Goal: Check status: Check status

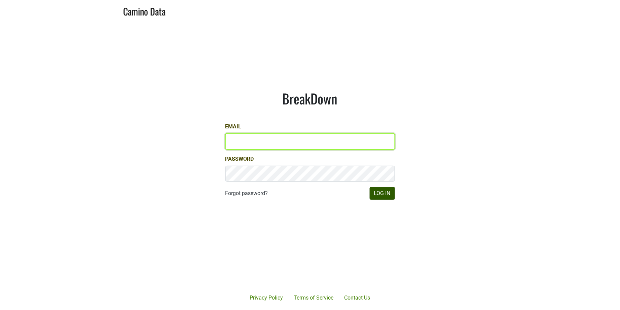
type input "[PERSON_NAME][EMAIL_ADDRESS][DOMAIN_NAME]"
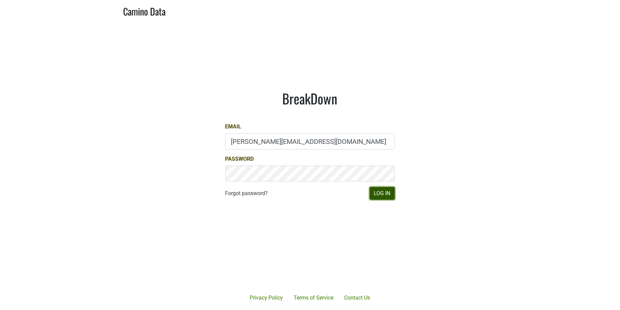
click at [393, 193] on button "Log In" at bounding box center [382, 193] width 25 height 13
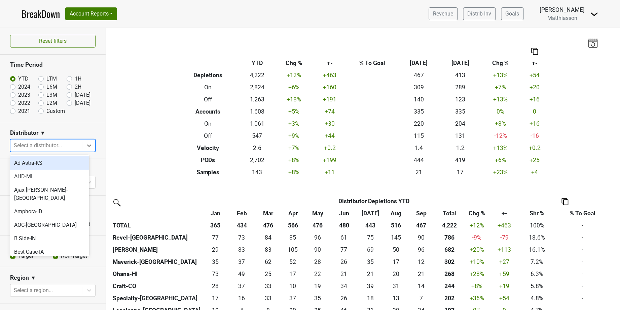
click at [61, 141] on div at bounding box center [47, 145] width 66 height 9
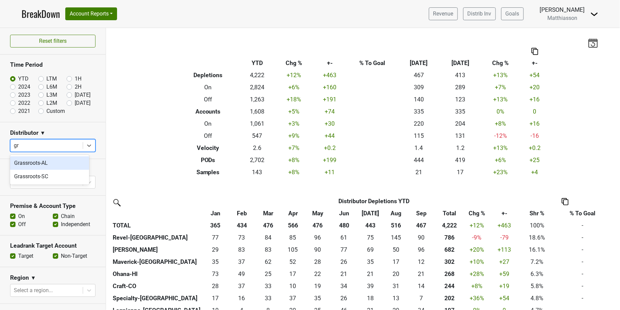
type input "gra"
click at [47, 173] on div "Grassroots-SC" at bounding box center [49, 176] width 79 height 13
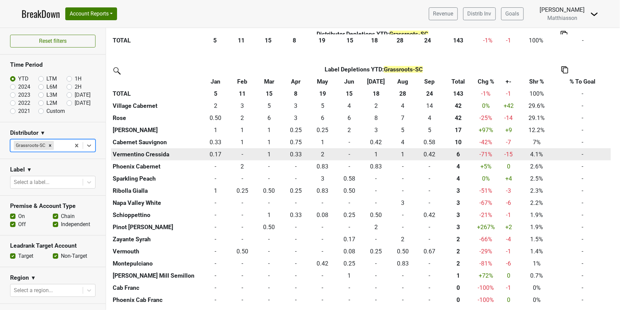
scroll to position [198, 0]
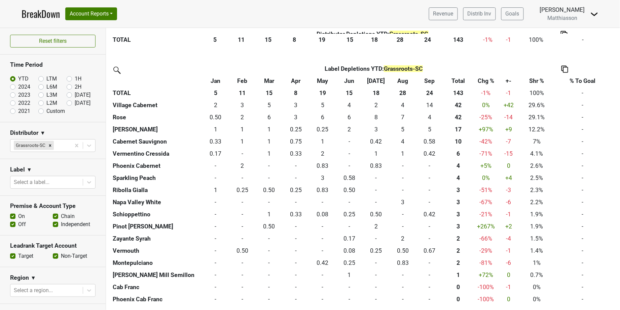
click at [18, 88] on label "2024" at bounding box center [24, 87] width 12 height 8
click at [11, 88] on input "2024" at bounding box center [23, 86] width 27 height 7
radio input "true"
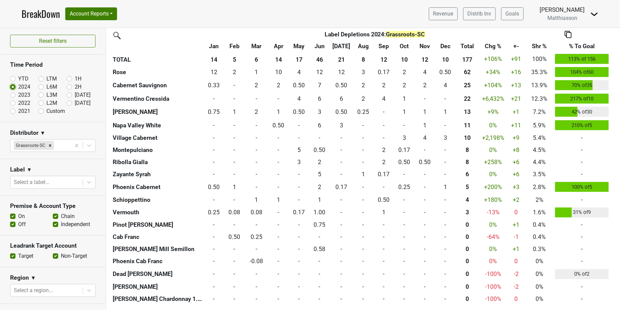
scroll to position [236, 0]
click at [18, 97] on label "2023" at bounding box center [24, 95] width 12 height 8
click at [14, 97] on input "2023" at bounding box center [23, 94] width 27 height 7
radio input "true"
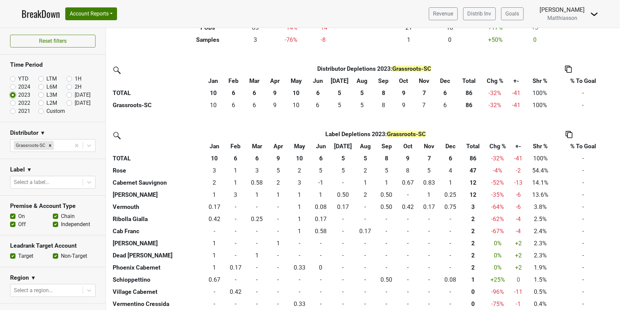
scroll to position [149, 0]
